Goal: Task Accomplishment & Management: Use online tool/utility

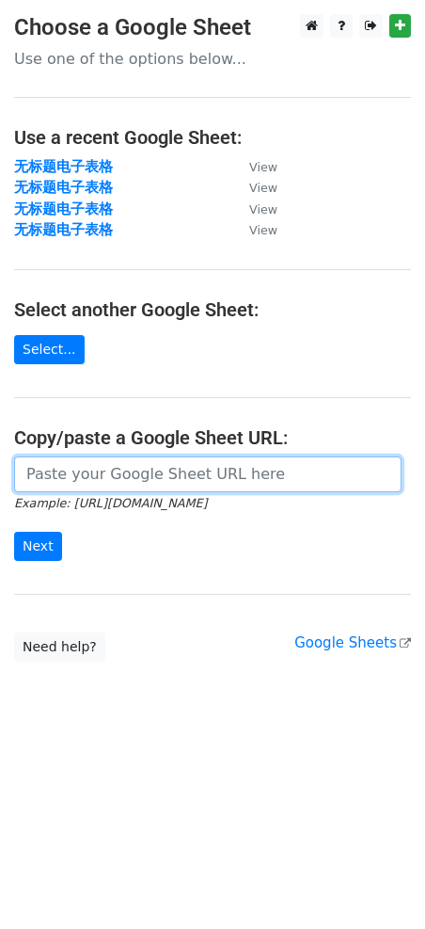
click at [94, 467] on input "url" at bounding box center [208, 474] width 388 height 36
paste input "[URL][DOMAIN_NAME]"
type input "[URL][DOMAIN_NAME]"
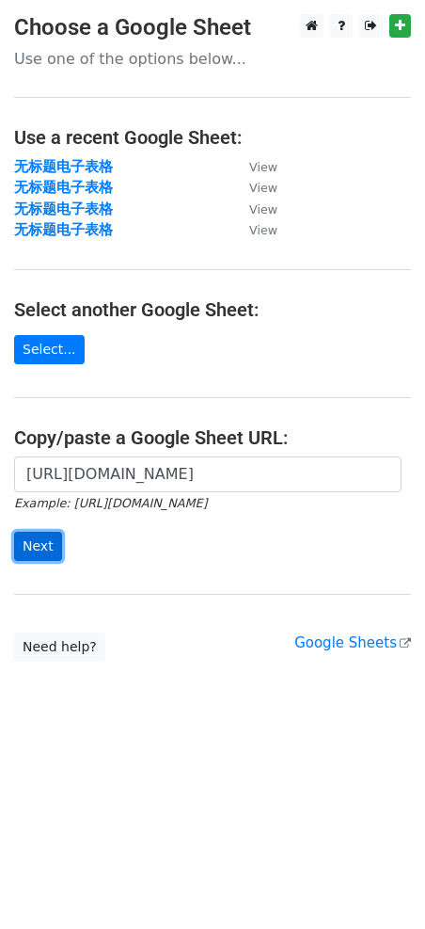
click at [38, 541] on input "Next" at bounding box center [38, 546] width 48 height 29
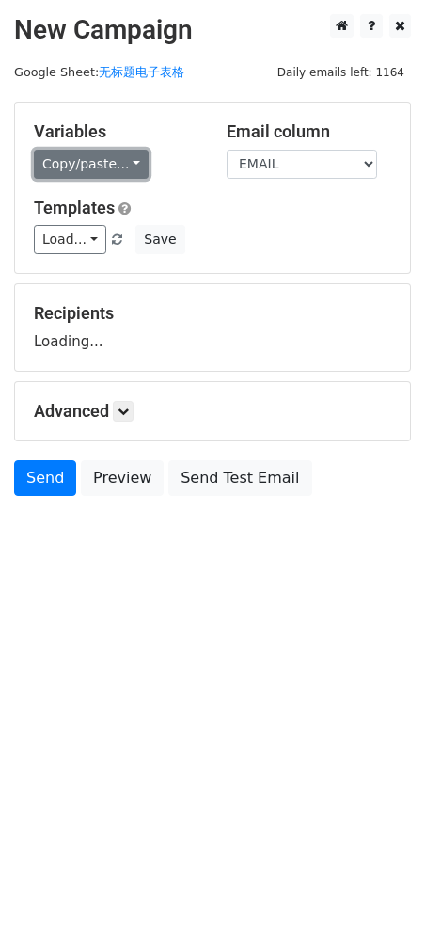
click at [89, 175] on link "Copy/paste..." at bounding box center [91, 164] width 115 height 29
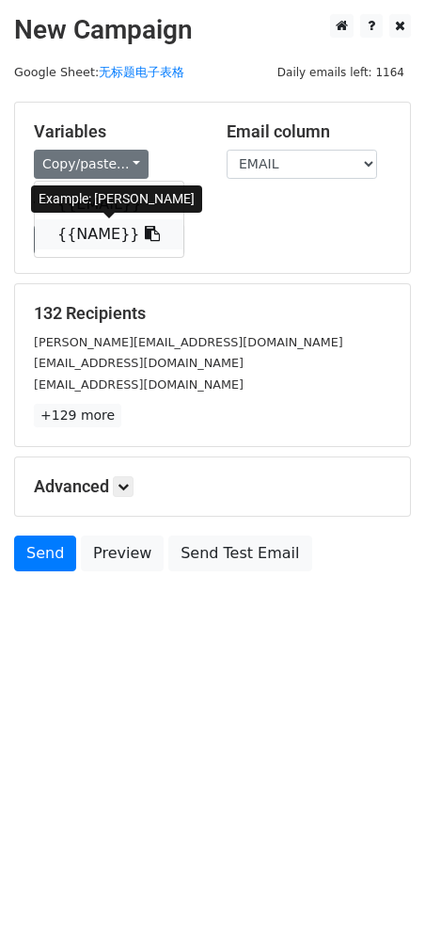
click at [71, 237] on link "{{NAME}}" at bounding box center [109, 234] width 149 height 30
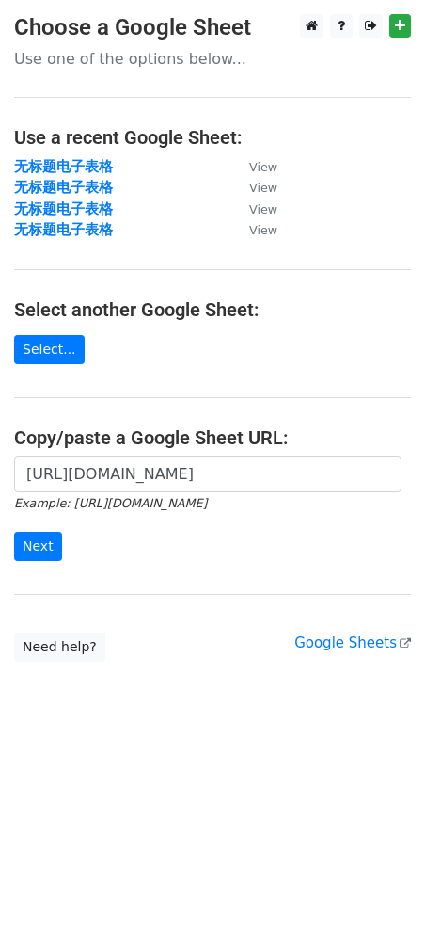
scroll to position [0, 459]
type input "https://docs.google.com/spreadsheets/d/1UxGJ2RUl15ooXryPfFurNuJUFpq3A1GfBDiK79P…"
click at [40, 561] on input "Next" at bounding box center [38, 546] width 48 height 29
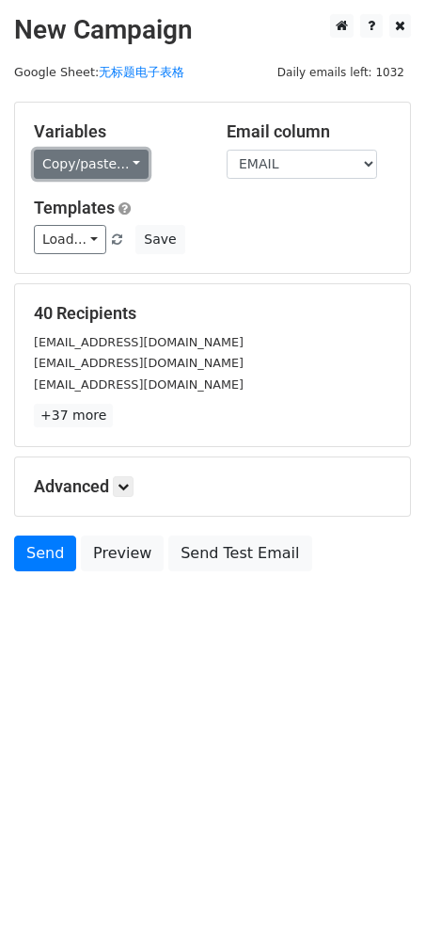
click at [98, 161] on link "Copy/paste..." at bounding box center [91, 164] width 115 height 29
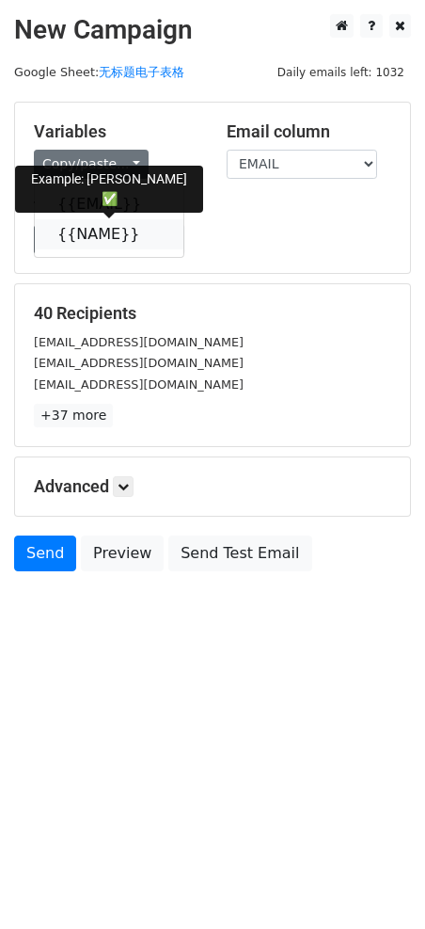
click at [88, 242] on link "{{NAME}}" at bounding box center [109, 234] width 149 height 30
